Goal: Task Accomplishment & Management: Complete application form

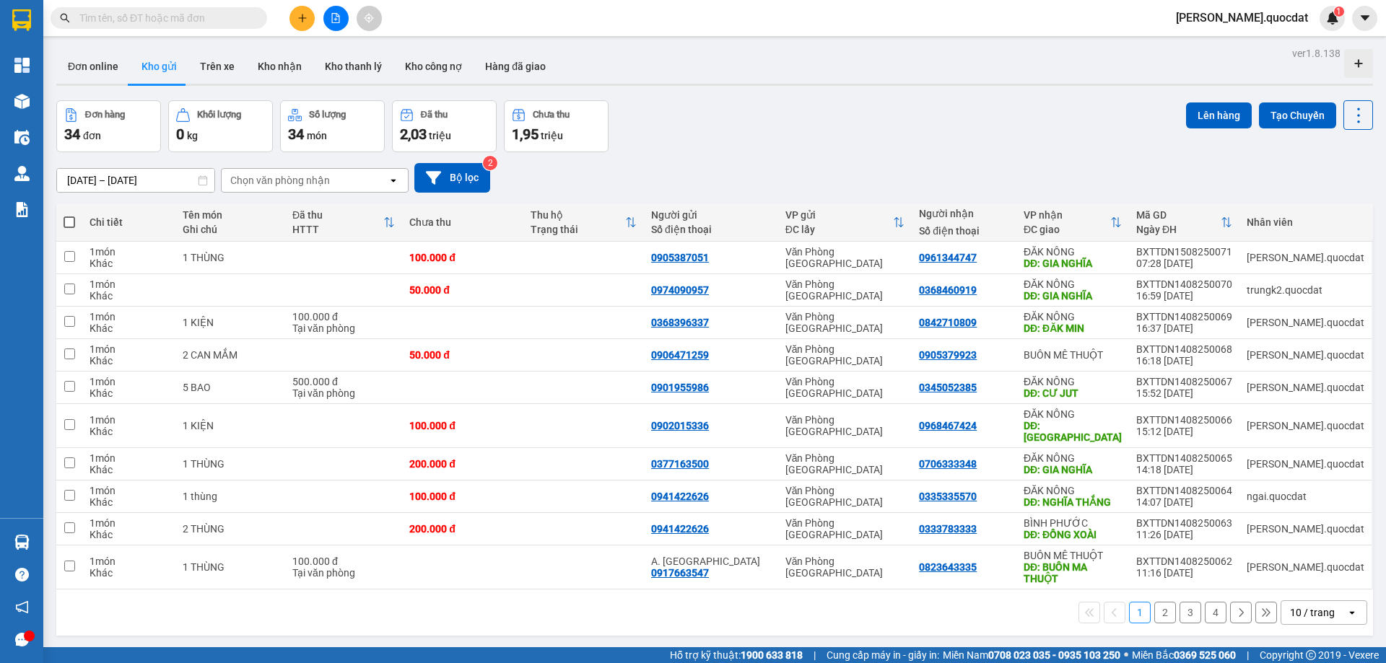
click at [294, 25] on div at bounding box center [336, 18] width 108 height 25
click at [295, 25] on button at bounding box center [302, 18] width 25 height 25
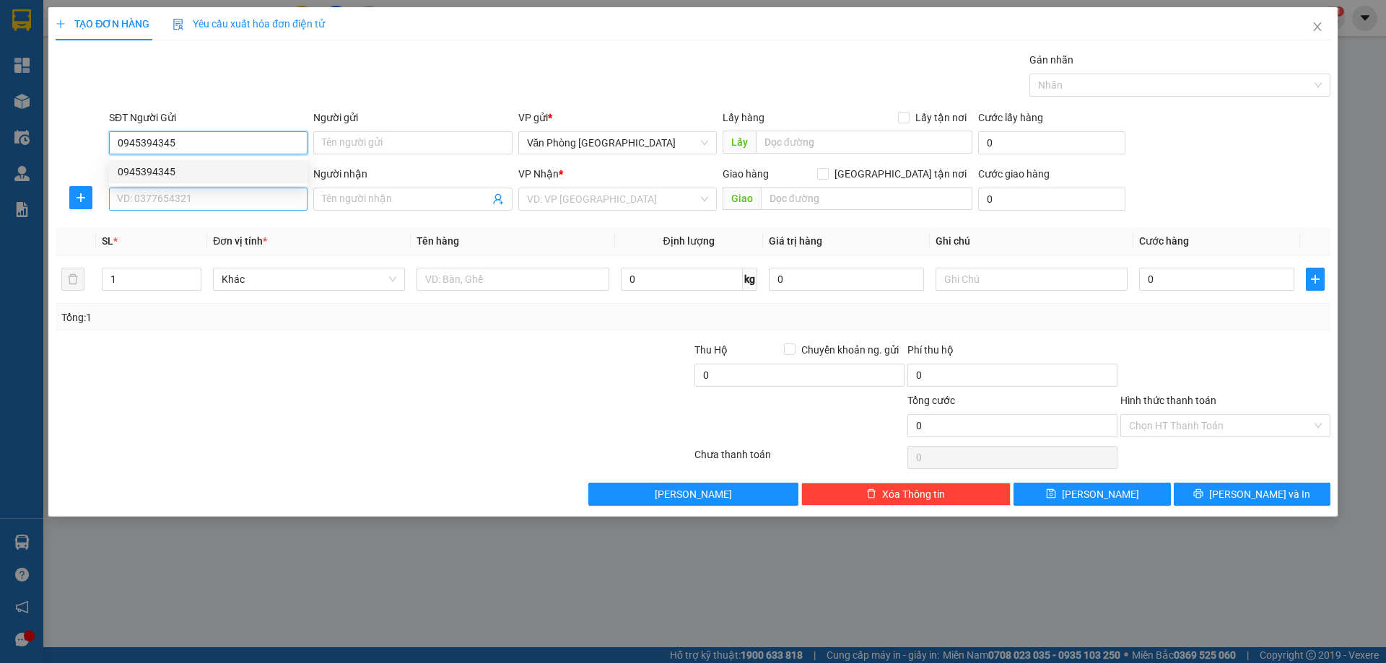
type input "0945394345"
click at [170, 203] on input "SĐT Người Nhận *" at bounding box center [208, 199] width 199 height 23
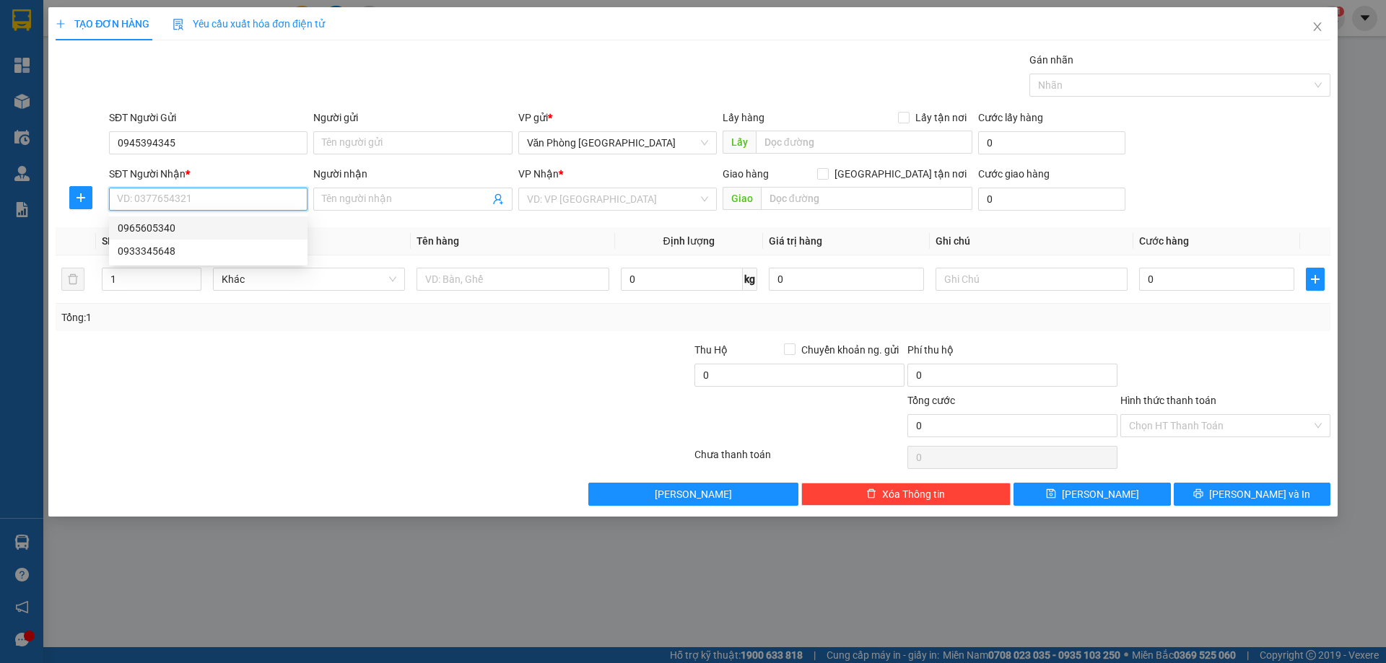
click at [171, 226] on div "0965605340" at bounding box center [208, 228] width 181 height 16
type input "0965605340"
type input "NHÂN CƠ"
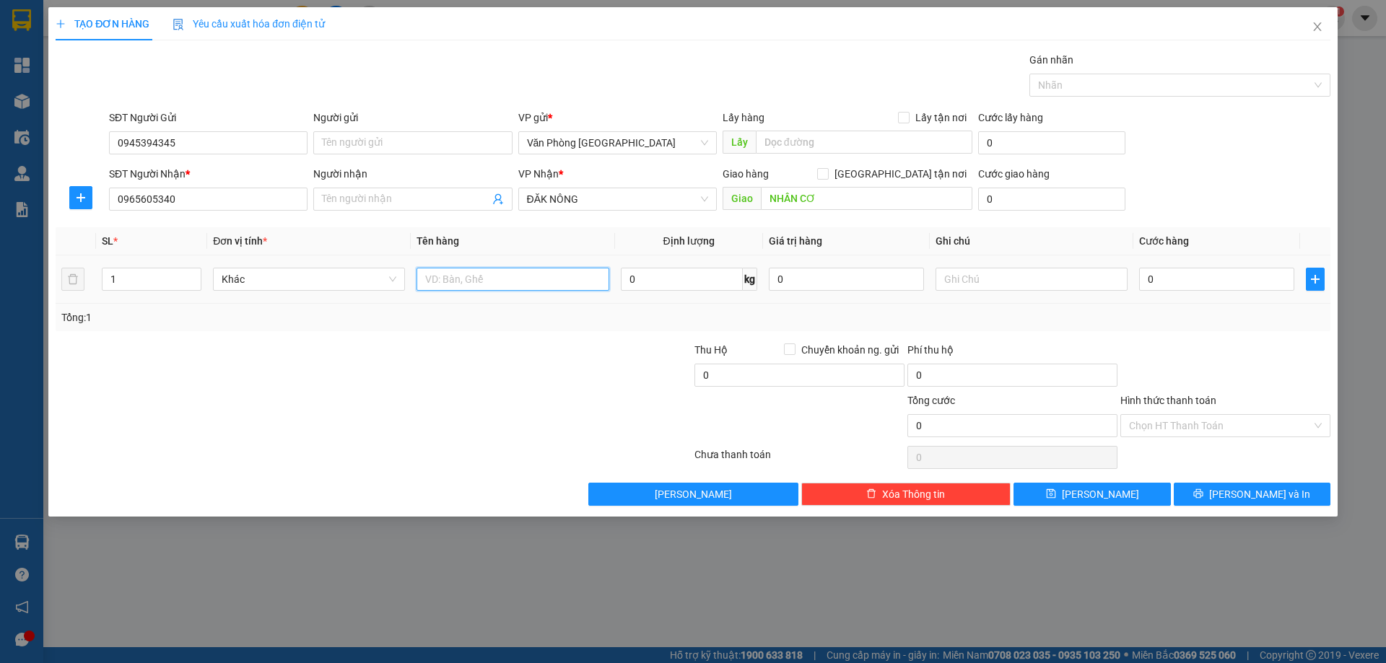
click at [557, 279] on input "text" at bounding box center [513, 279] width 192 height 23
type input "1 THÙNG"
click at [1152, 285] on input "0" at bounding box center [1216, 279] width 155 height 23
type input "1"
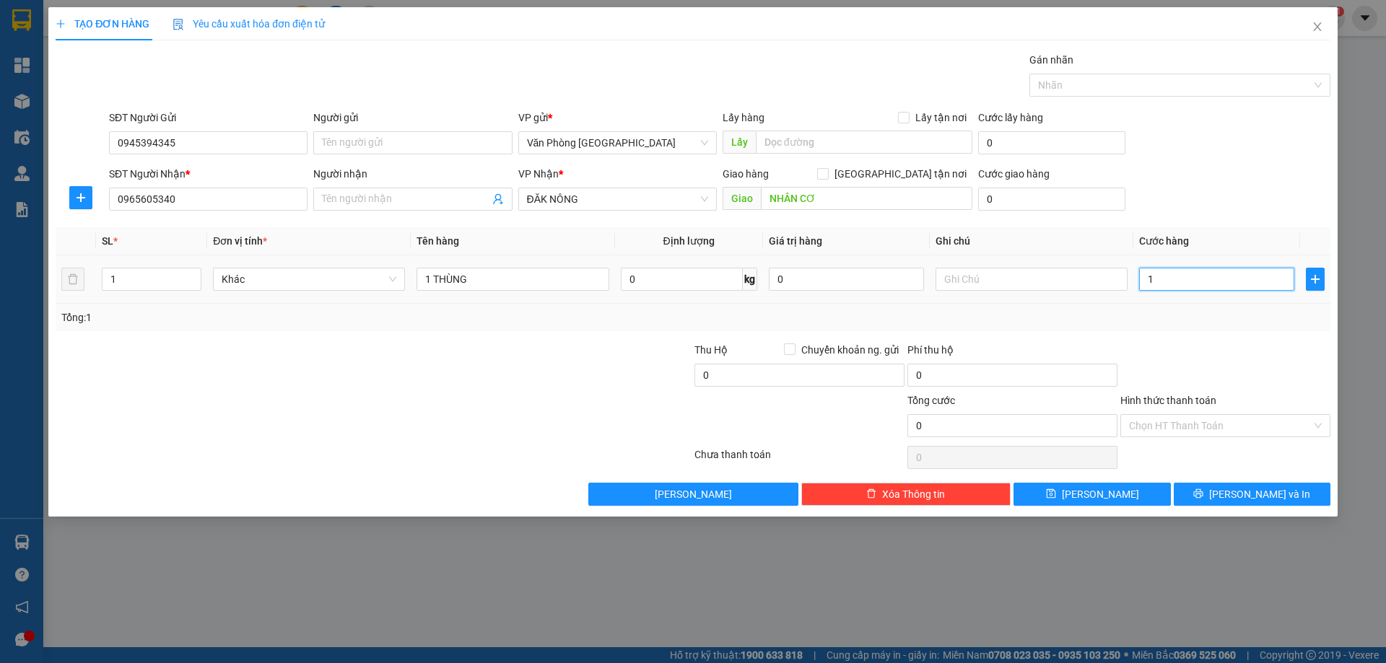
type input "1"
type input "15"
type input "150"
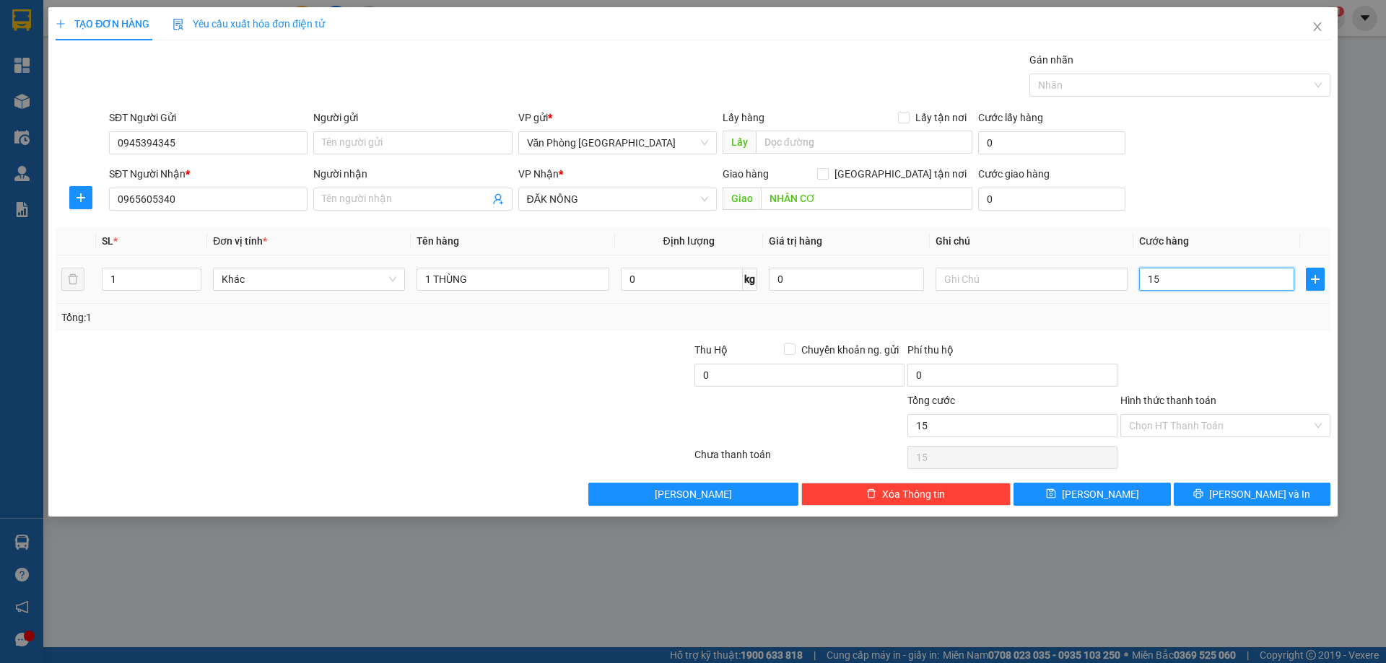
type input "150"
type input "150.000"
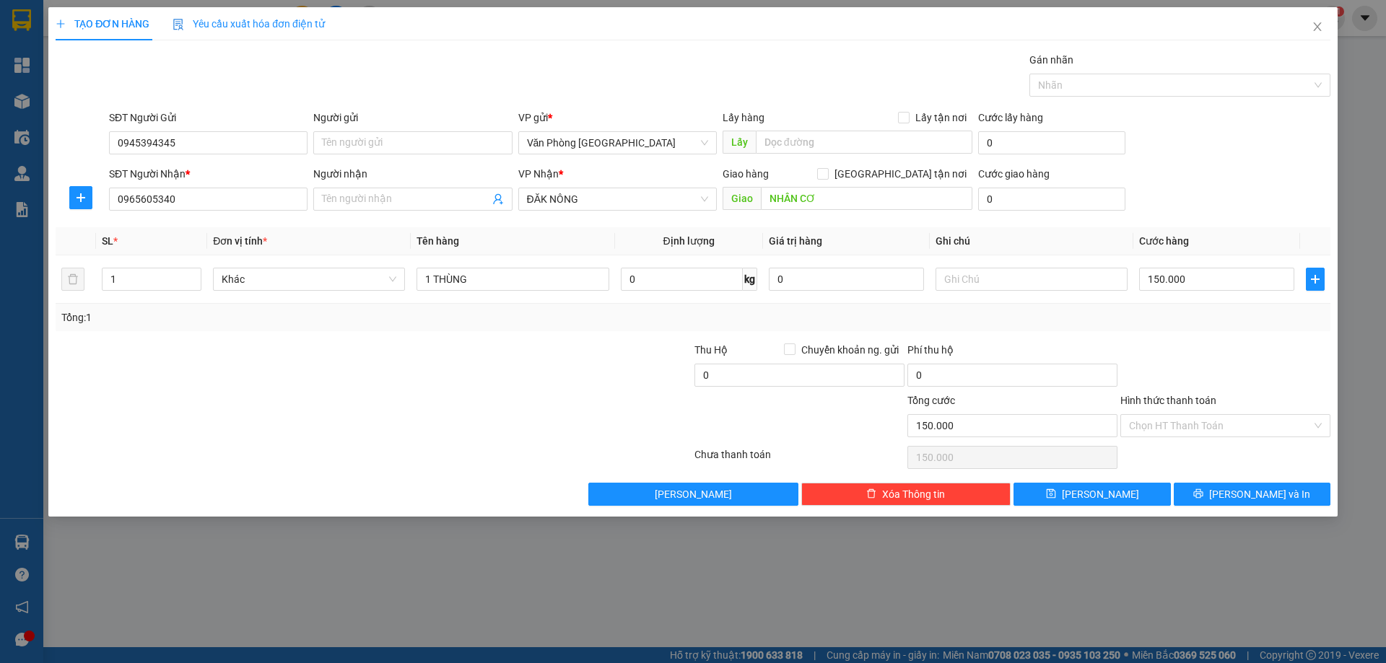
click at [1286, 393] on div "Hình thức thanh toán" at bounding box center [1225, 404] width 210 height 22
drag, startPoint x: 1232, startPoint y: 479, endPoint x: 1240, endPoint y: 508, distance: 29.8
click at [1232, 480] on div "Transit Pickup Surcharge Ids Transit Deliver Surcharge Ids Transit Deliver Surc…" at bounding box center [693, 279] width 1275 height 454
click at [1240, 508] on div "TẠO ĐƠN HÀNG Yêu cầu xuất hóa đơn điện tử Transit Pickup Surcharge Ids Transit …" at bounding box center [692, 262] width 1289 height 510
click at [1253, 492] on span "[PERSON_NAME] và In" at bounding box center [1259, 495] width 101 height 16
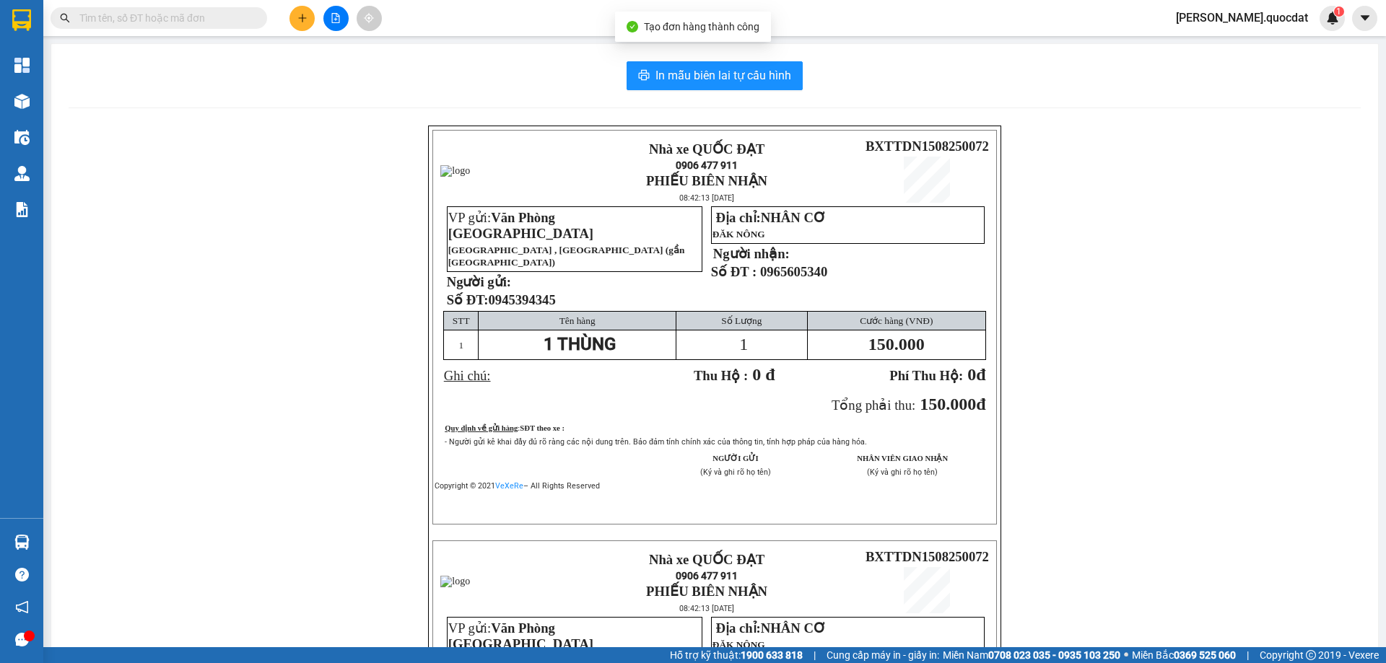
click at [694, 93] on div "In mẫu biên lai tự cấu hình Nhà xe QUỐC ĐẠT 0906 477 911 PHIẾU BIÊN NHẬN 08:42:…" at bounding box center [714, 510] width 1327 height 932
click at [708, 45] on div "In mẫu biên lai tự cấu hình Nhà xe QUỐC ĐẠT 0906 477 911 PHIẾU BIÊN NHẬN 08:42:…" at bounding box center [714, 510] width 1327 height 932
click at [706, 72] on span "In mẫu biên lai tự cấu hình" at bounding box center [724, 75] width 136 height 18
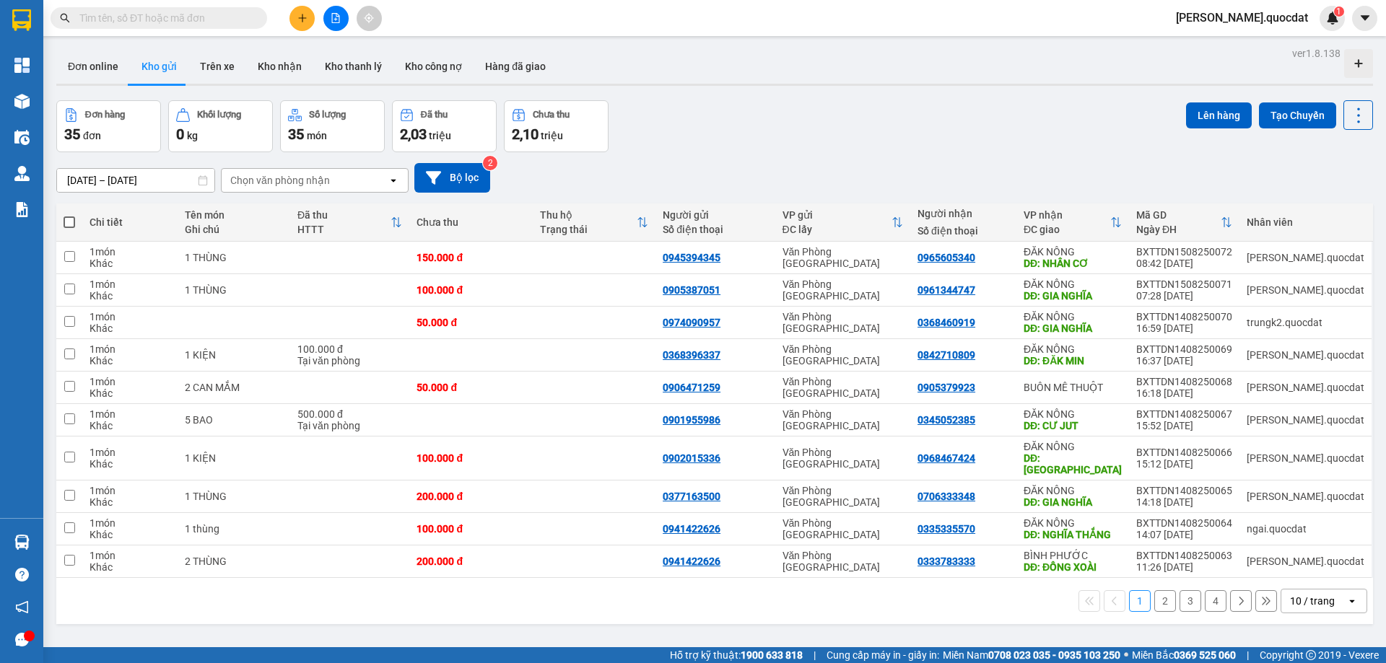
click at [816, 61] on div "Đơn online Kho gửi Trên xe Kho nhận Kho thanh lý Kho công nợ Hàng đã giao" at bounding box center [714, 68] width 1317 height 38
click at [157, 181] on input "[DATE] – [DATE]" at bounding box center [135, 180] width 157 height 23
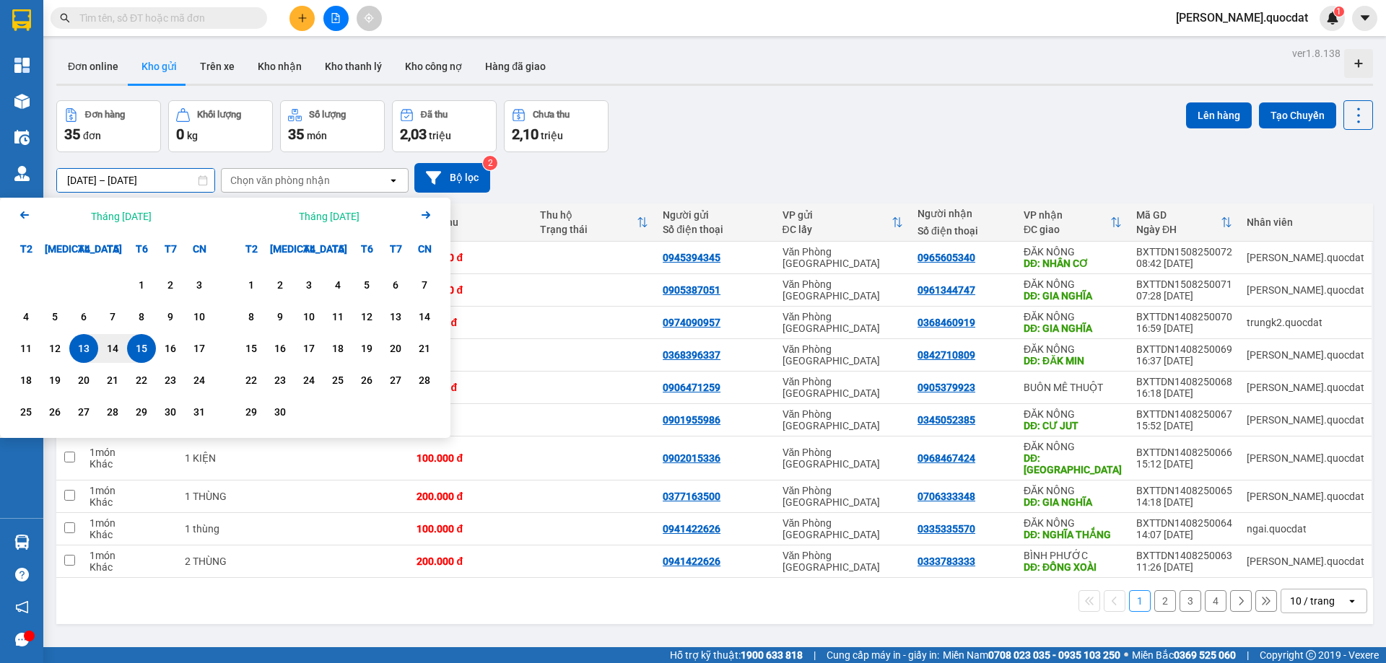
click at [142, 347] on div "15" at bounding box center [141, 348] width 20 height 17
type input "[DATE] – [DATE]"
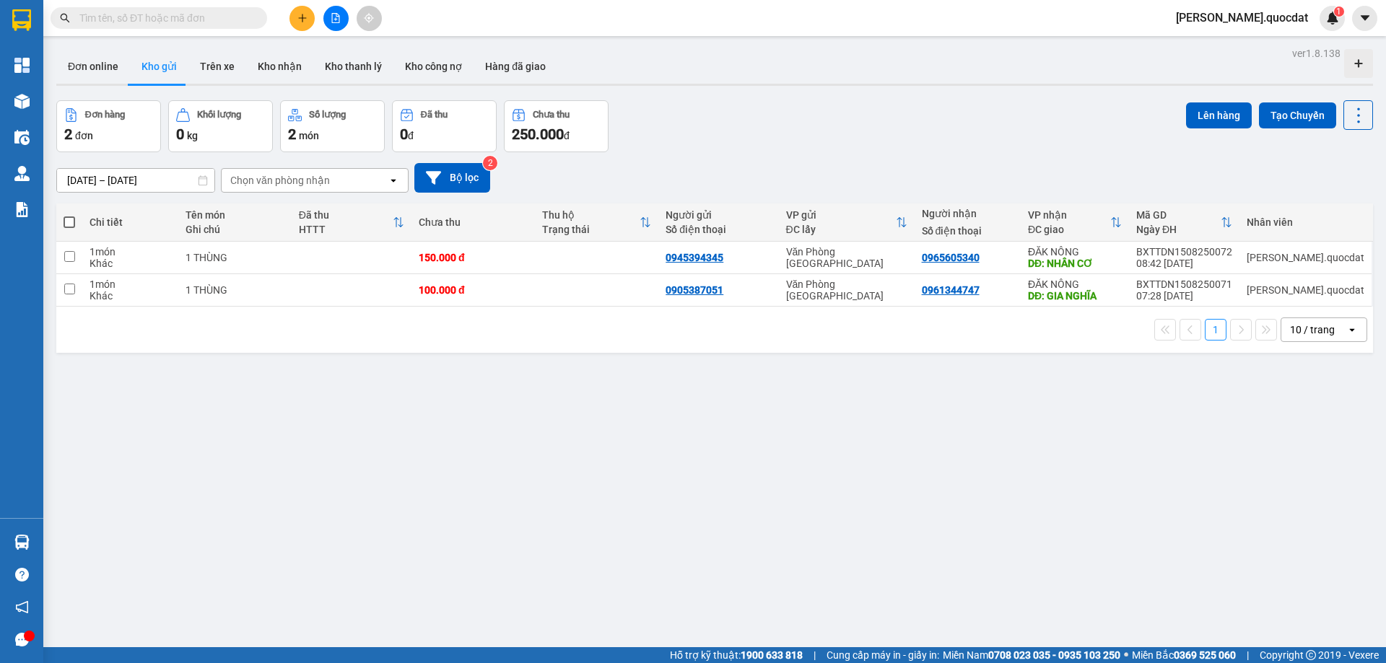
drag, startPoint x: 812, startPoint y: 123, endPoint x: 814, endPoint y: 131, distance: 8.1
click at [812, 124] on div "Đơn hàng 2 đơn Khối lượng 0 kg Số lượng 2 món Đã thu 0 đ Chưa thu 250.000 đ Lên…" at bounding box center [714, 126] width 1317 height 52
click at [1346, 339] on div "open" at bounding box center [1356, 329] width 20 height 23
click at [1318, 481] on div "100 / trang" at bounding box center [1313, 490] width 87 height 26
click at [292, 21] on button at bounding box center [302, 18] width 25 height 25
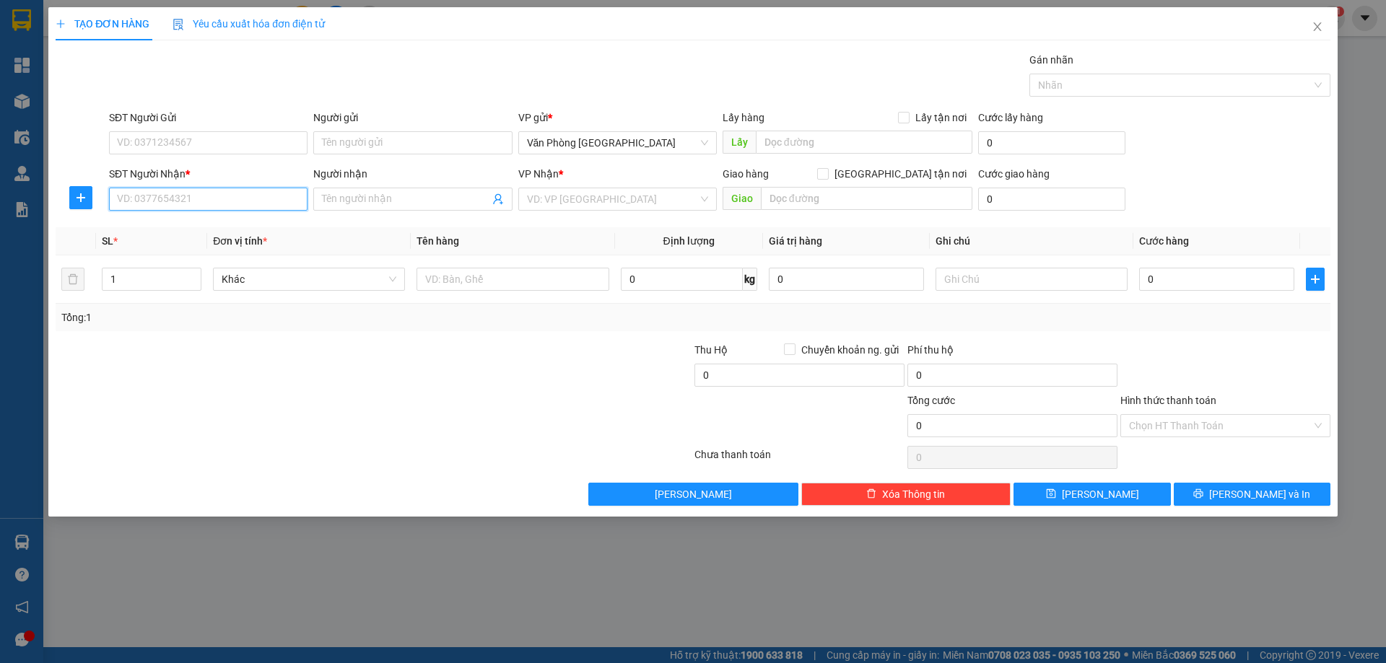
click at [171, 200] on input "SĐT Người Nhận *" at bounding box center [208, 199] width 199 height 23
type input "0964461760"
click at [624, 203] on input "search" at bounding box center [612, 199] width 171 height 22
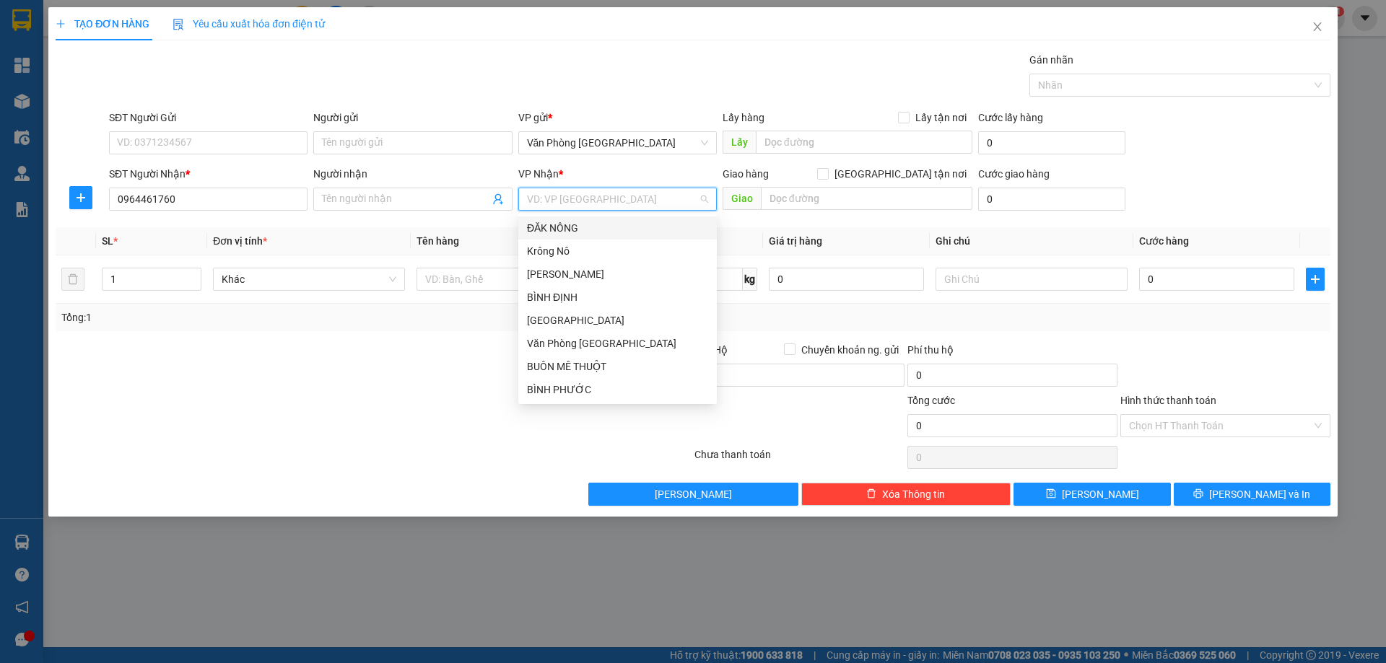
click at [604, 234] on div "ĐĂK NÔNG" at bounding box center [617, 228] width 181 height 16
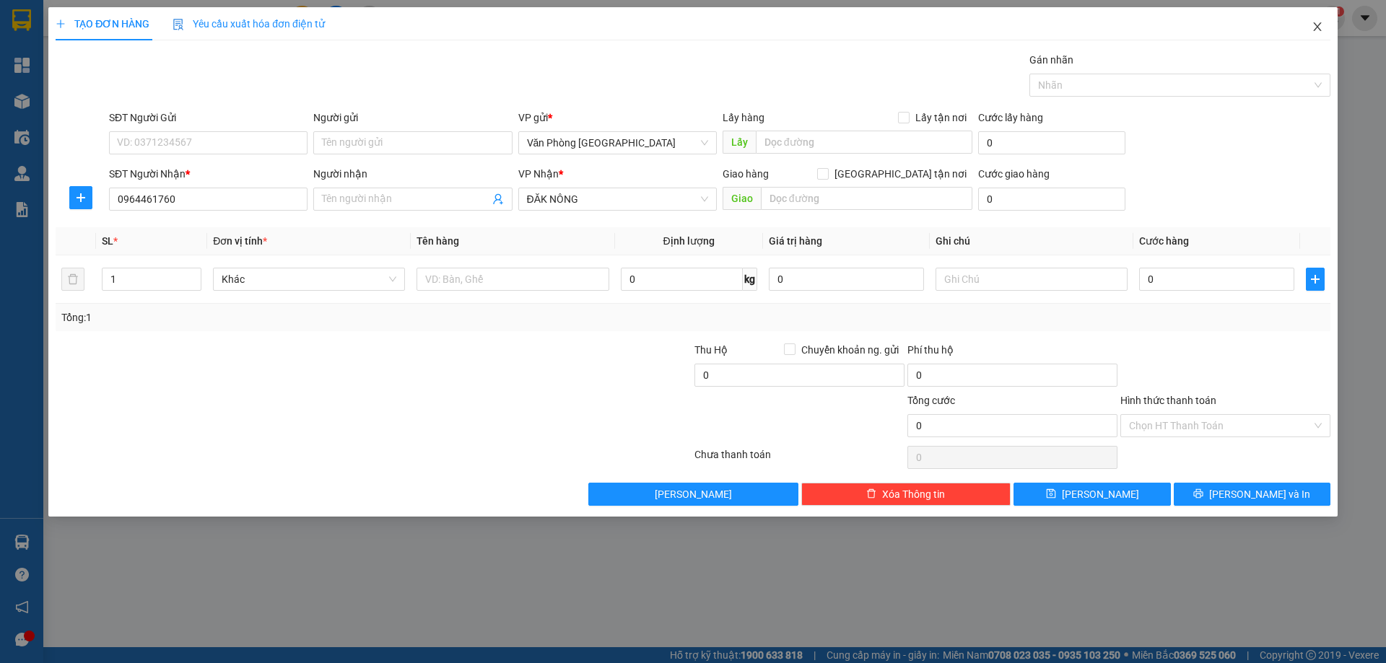
click at [1321, 32] on icon "close" at bounding box center [1318, 27] width 12 height 12
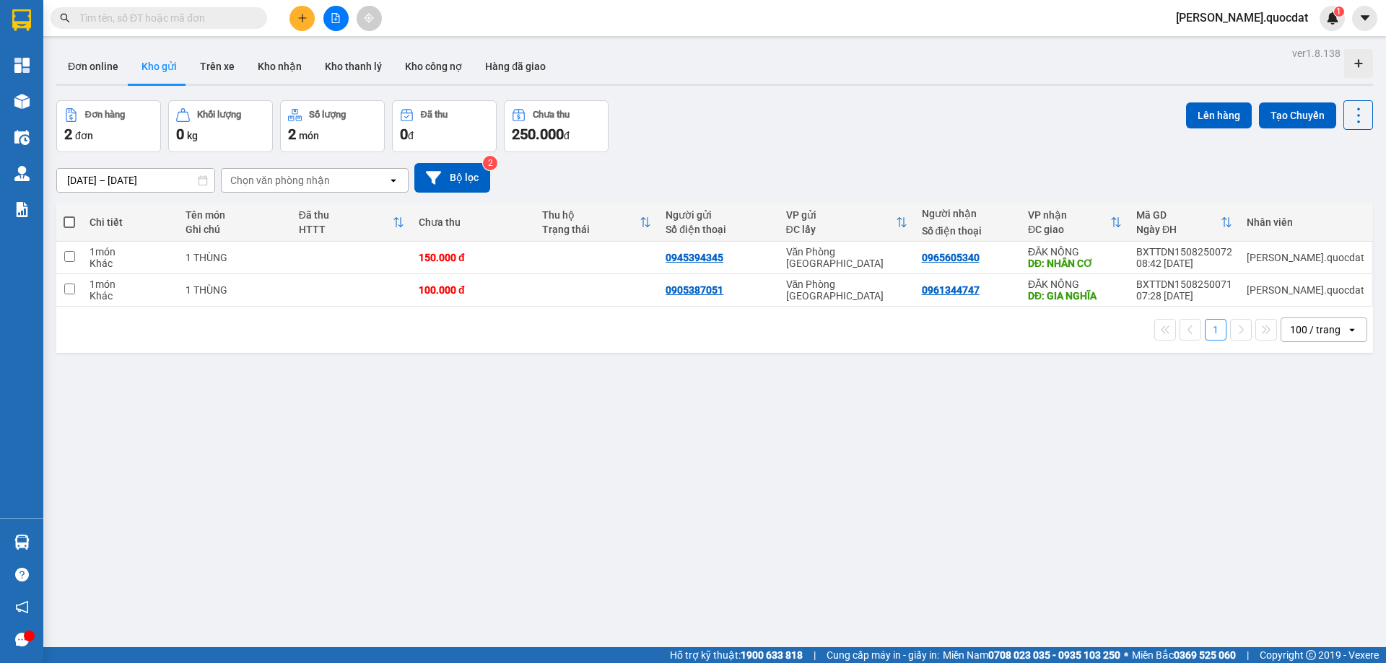
click at [298, 22] on icon "plus" at bounding box center [302, 18] width 10 height 10
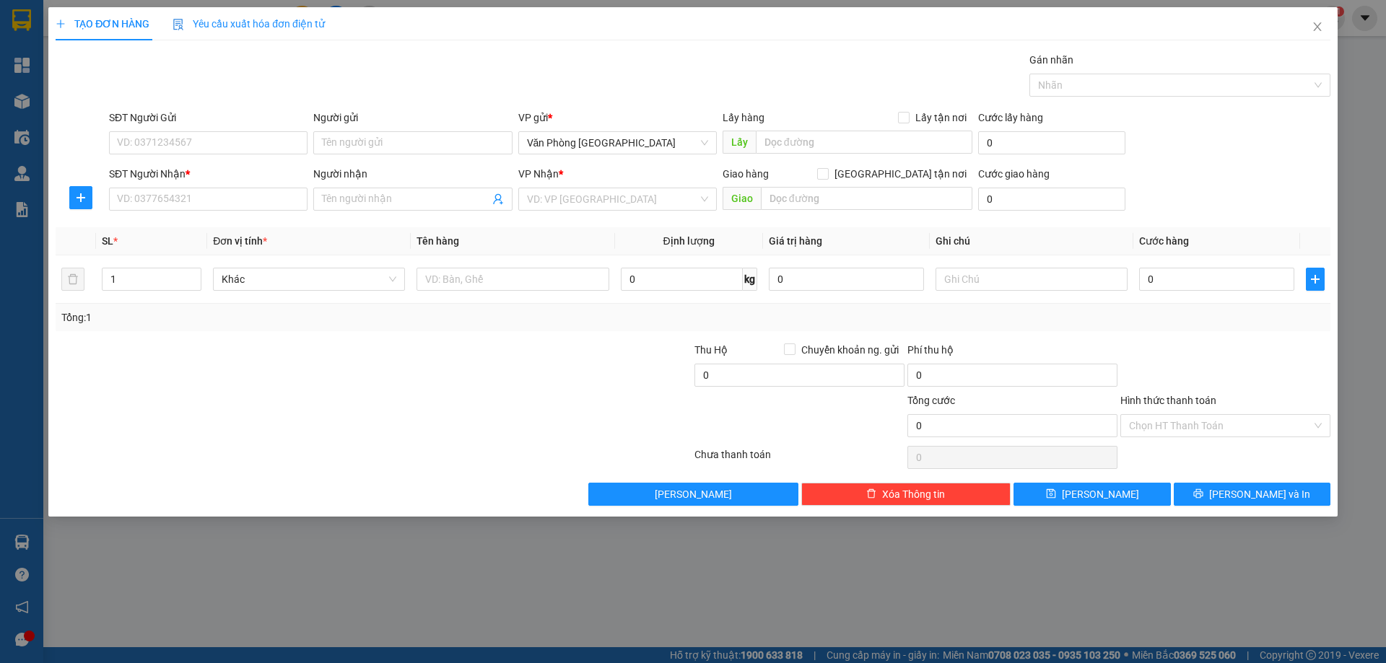
click at [219, 187] on div "SĐT Người Nhận *" at bounding box center [208, 177] width 199 height 22
click at [211, 192] on input "SĐT Người Nhận *" at bounding box center [208, 199] width 199 height 23
type input "0337391547"
click at [194, 153] on input "SĐT Người Gửi" at bounding box center [208, 142] width 199 height 23
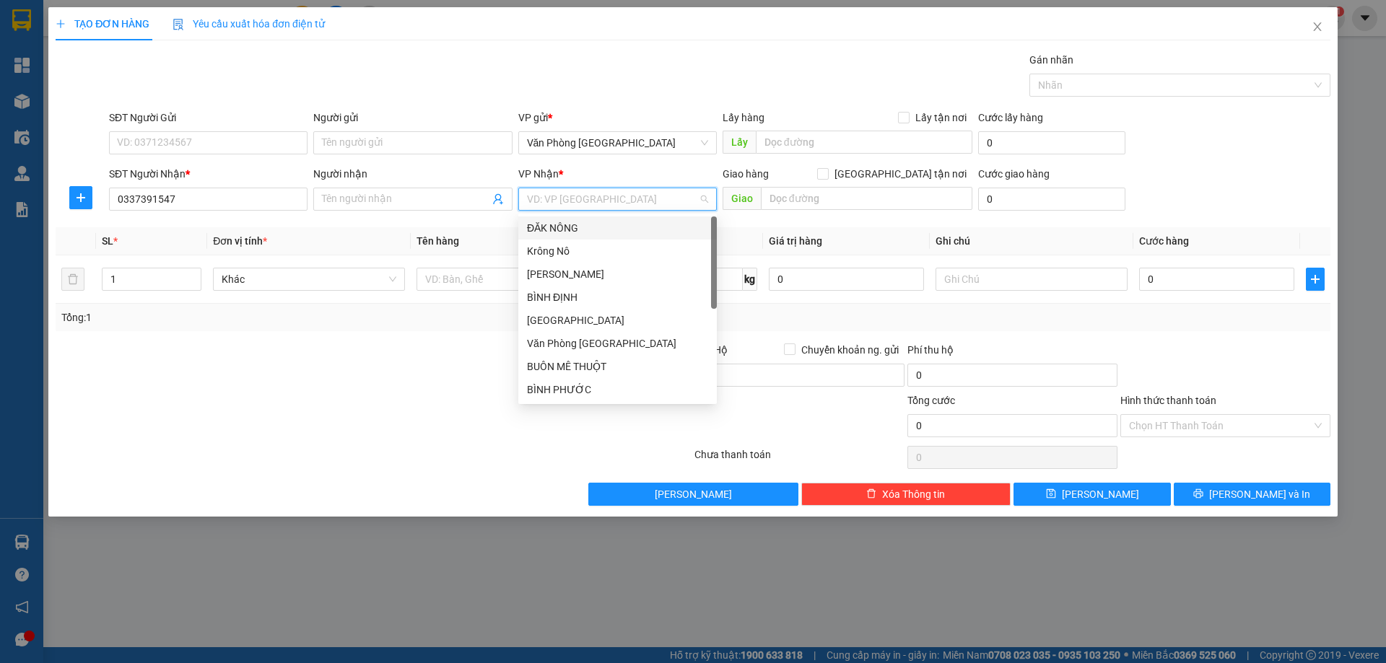
click at [615, 197] on input "search" at bounding box center [612, 199] width 171 height 22
click at [599, 222] on div "ĐĂK NÔNG" at bounding box center [617, 228] width 181 height 16
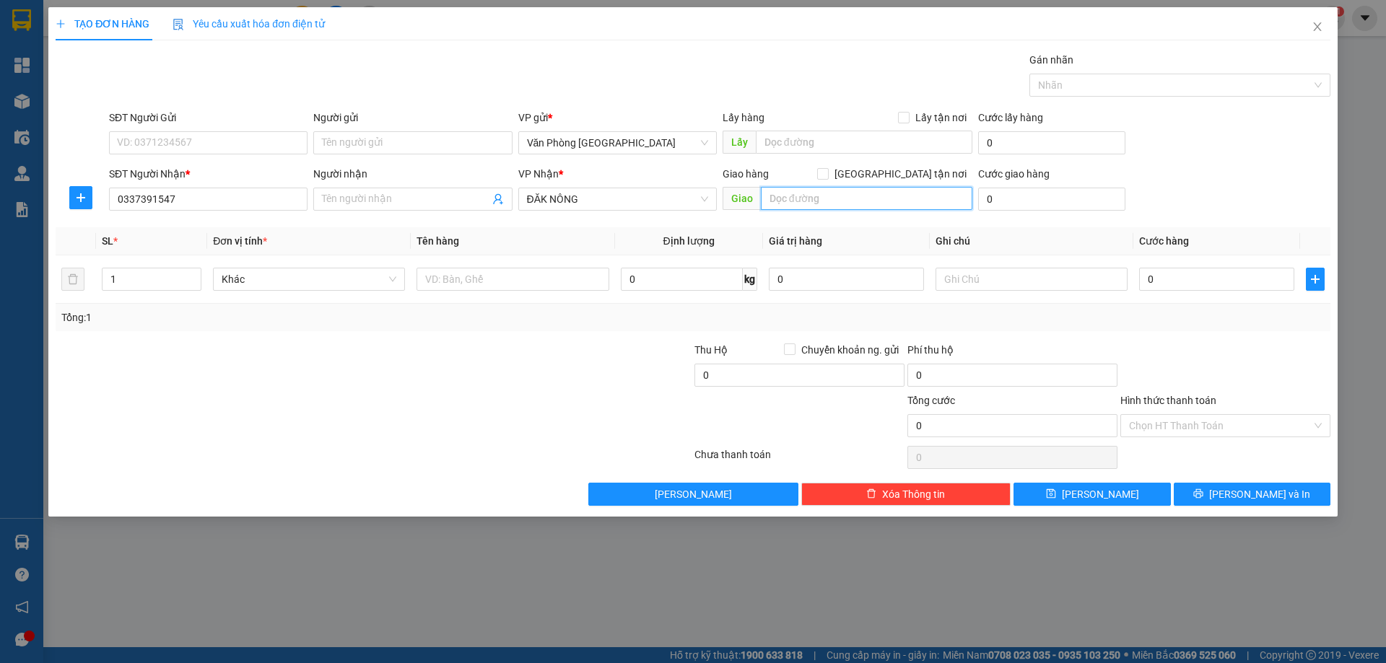
click at [835, 203] on input "text" at bounding box center [867, 198] width 212 height 23
type input "n"
type input "NGHĨA THẮNG"
click at [504, 267] on div at bounding box center [513, 279] width 192 height 29
click at [473, 276] on input "text" at bounding box center [513, 279] width 192 height 23
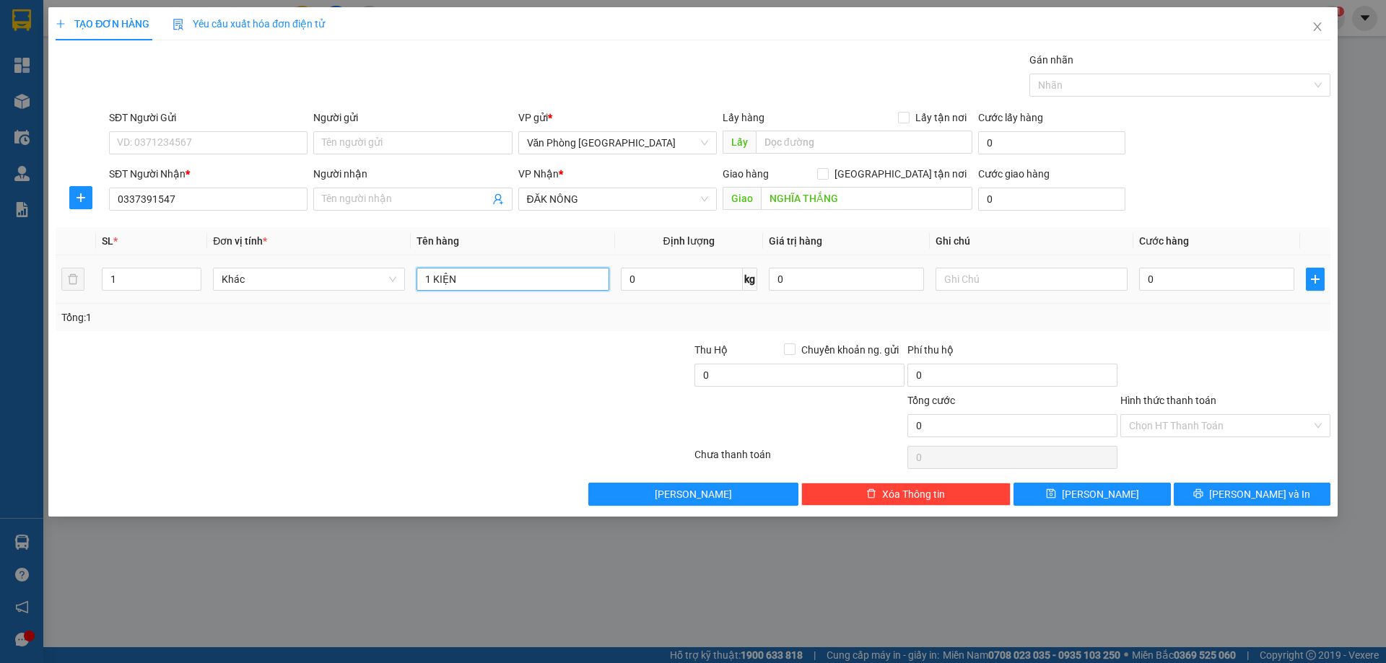
type input "1 KIỆN"
type input "5"
type input "50"
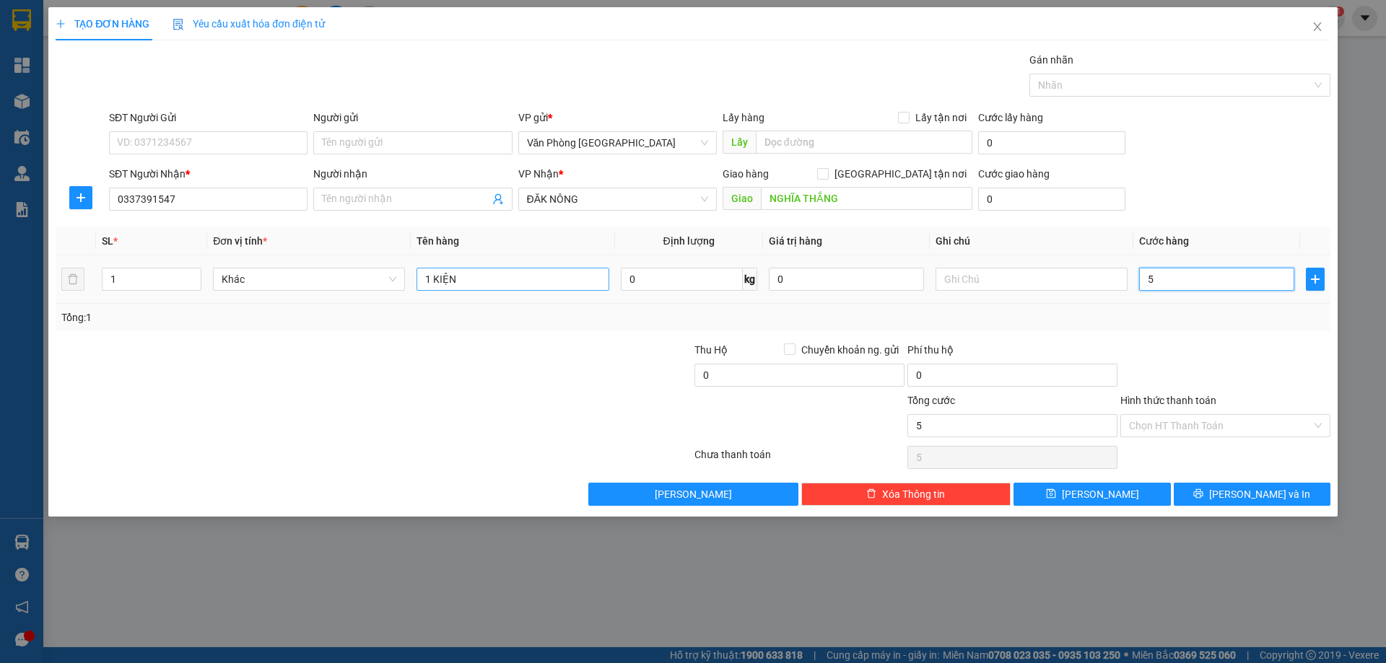
type input "50"
type input "50.000"
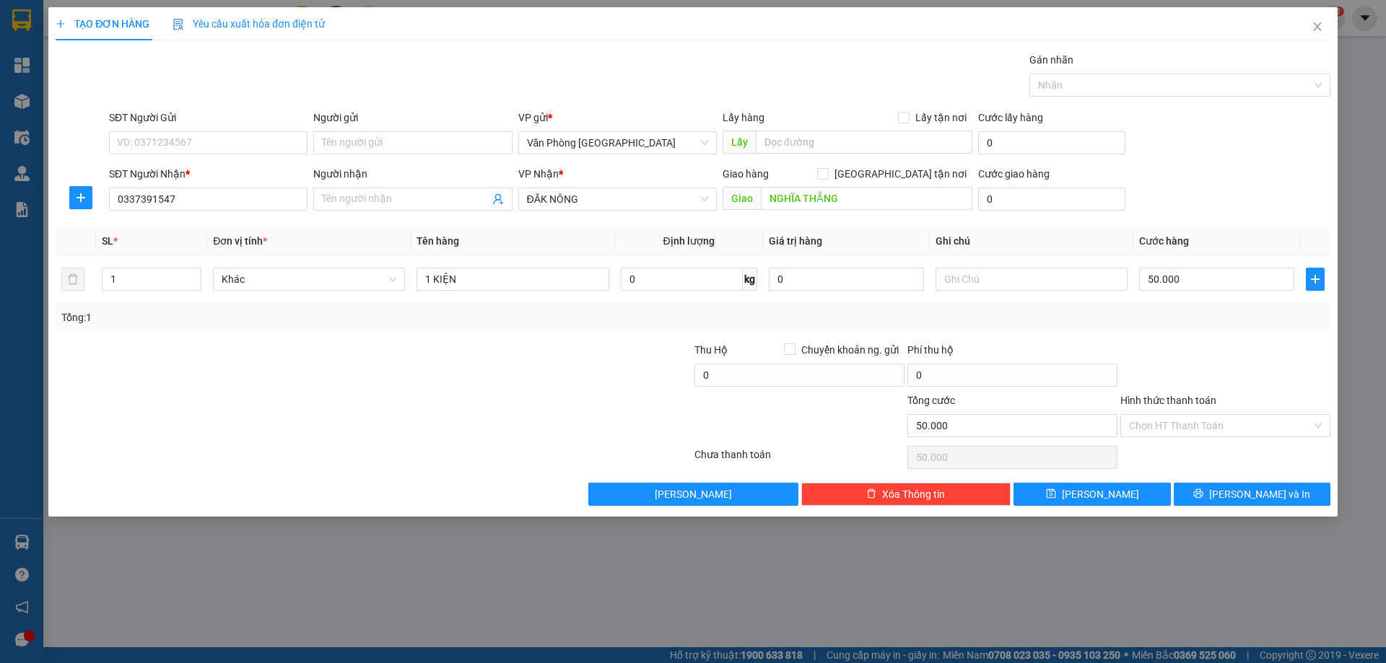
drag, startPoint x: 500, startPoint y: 336, endPoint x: 361, endPoint y: 235, distance: 171.6
click at [494, 336] on div "Transit Pickup Surcharge Ids Transit Deliver Surcharge Ids Transit Deliver Surc…" at bounding box center [693, 279] width 1275 height 454
click at [180, 132] on input "SĐT Người Gửi" at bounding box center [208, 142] width 199 height 23
click at [254, 131] on input "SĐT Người Gửi" at bounding box center [208, 142] width 199 height 23
click at [286, 108] on div "Transit Pickup Surcharge Ids Transit Deliver Surcharge Ids Transit Deliver Surc…" at bounding box center [693, 279] width 1275 height 454
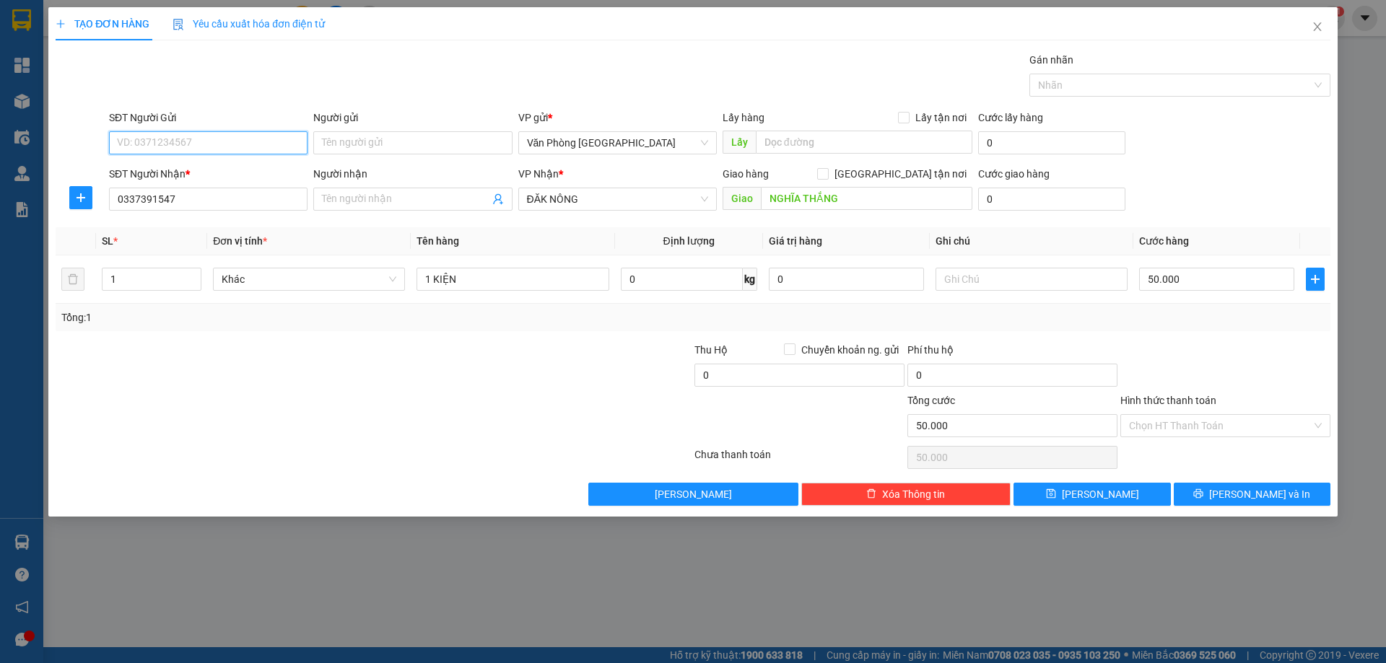
click at [202, 134] on input "SĐT Người Gửi" at bounding box center [208, 142] width 199 height 23
type input "0768570512"
drag, startPoint x: 1296, startPoint y: 513, endPoint x: 1266, endPoint y: 480, distance: 44.4
click at [1295, 513] on div "TẠO ĐƠN HÀNG Yêu cầu xuất hóa đơn điện tử Transit Pickup Surcharge Ids Transit …" at bounding box center [692, 262] width 1289 height 510
click at [1266, 480] on div "Transit Pickup Surcharge Ids Transit Deliver Surcharge Ids Transit Deliver Surc…" at bounding box center [693, 279] width 1275 height 454
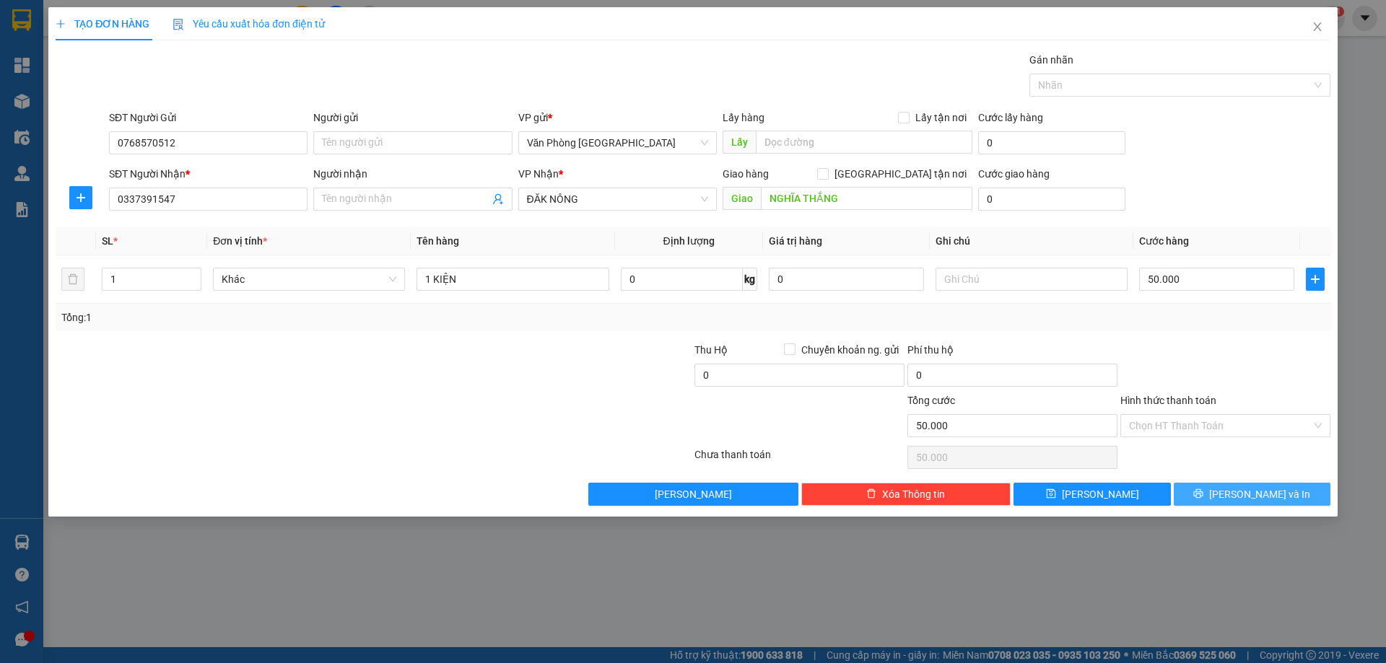
click at [1266, 487] on span "[PERSON_NAME] và In" at bounding box center [1259, 495] width 101 height 16
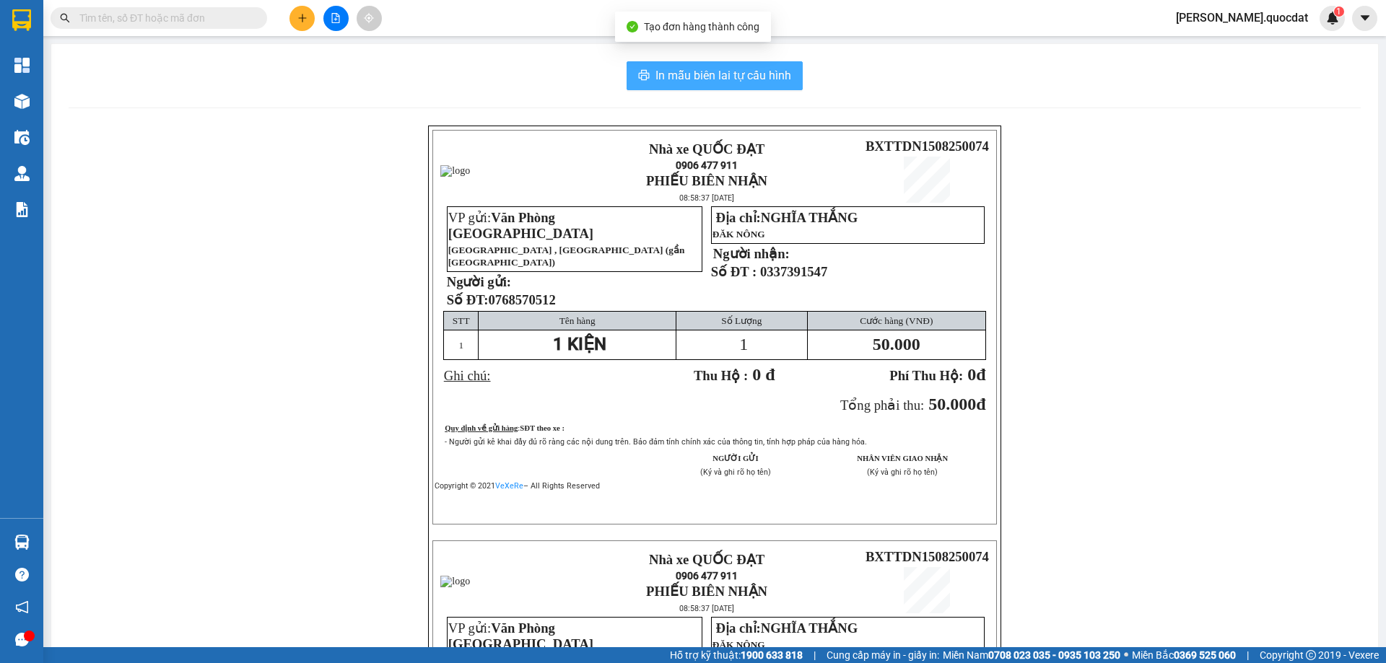
click at [679, 71] on span "In mẫu biên lai tự cấu hình" at bounding box center [724, 75] width 136 height 18
